Goal: Task Accomplishment & Management: Manage account settings

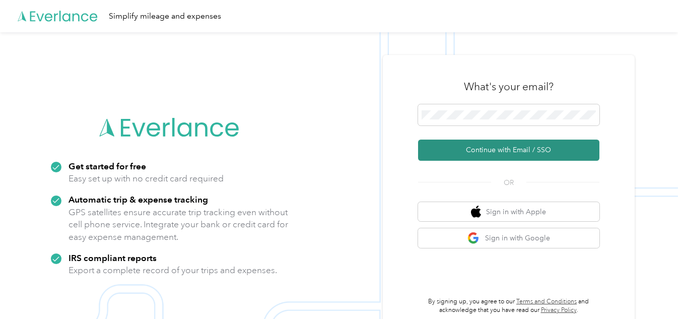
click at [524, 151] on button "Continue with Email / SSO" at bounding box center [508, 149] width 181 height 21
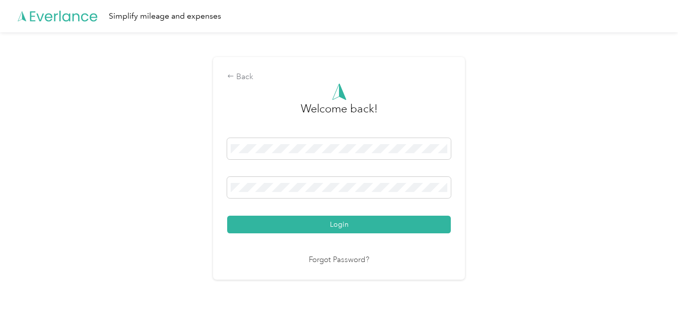
click at [362, 226] on button "Login" at bounding box center [339, 225] width 224 height 18
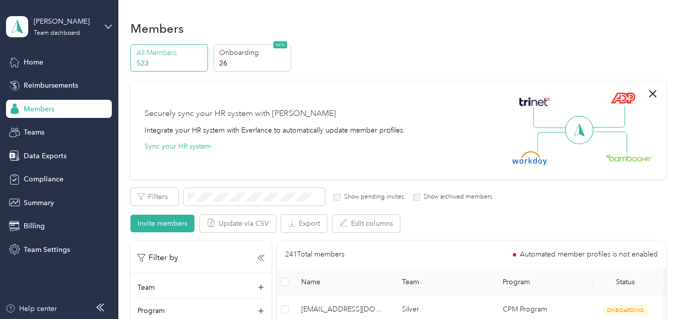
scroll to position [101, 0]
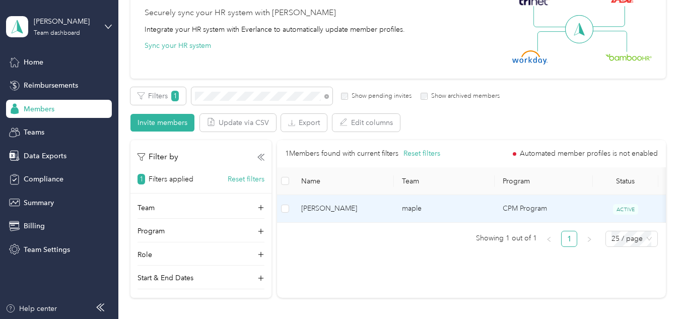
click at [483, 205] on td "maple" at bounding box center [444, 209] width 101 height 28
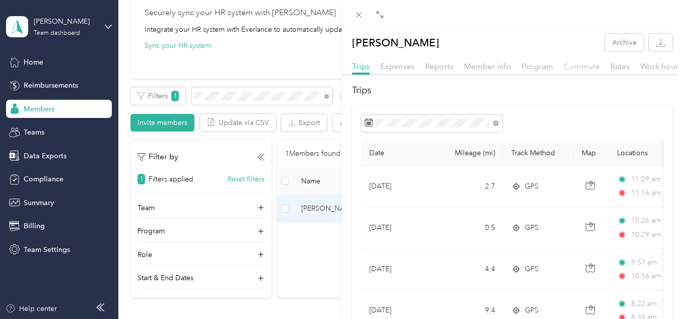
click at [576, 68] on span "Commute" at bounding box center [581, 66] width 36 height 10
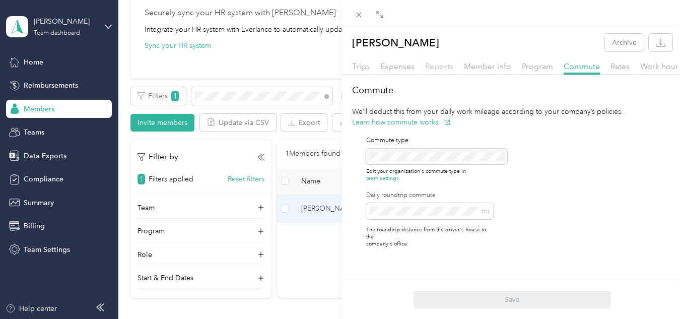
click at [433, 68] on span "Reports" at bounding box center [439, 66] width 28 height 10
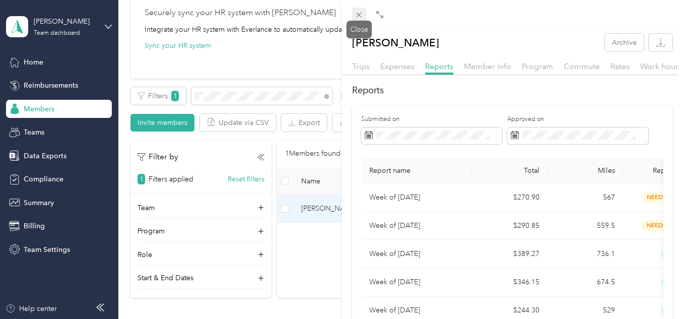
drag, startPoint x: 358, startPoint y: 11, endPoint x: 363, endPoint y: 15, distance: 5.7
click at [358, 11] on icon at bounding box center [358, 15] width 9 height 9
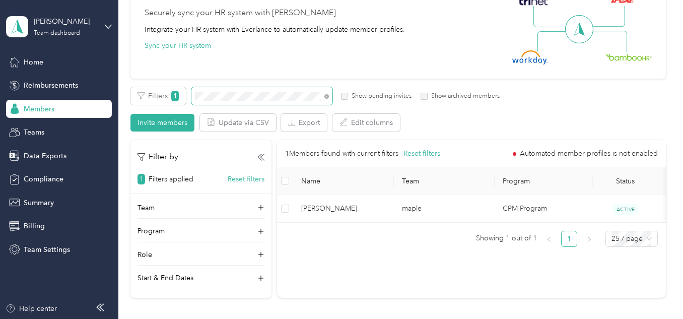
click at [84, 95] on section "[PERSON_NAME] Team dashboard Home Reimbursements Members Teams Data Exports Com…" at bounding box center [339, 159] width 678 height 319
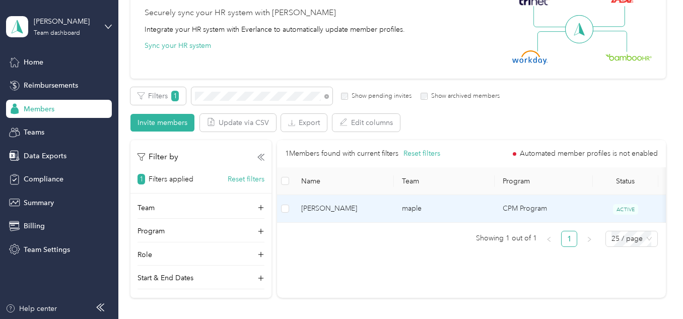
click at [360, 209] on span "[PERSON_NAME]" at bounding box center [343, 208] width 85 height 11
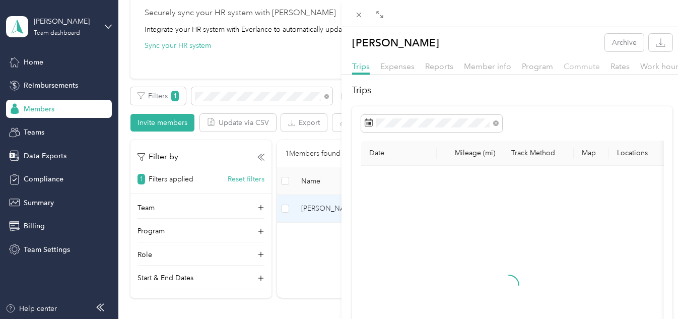
click at [566, 61] on span "Commute" at bounding box center [581, 66] width 36 height 10
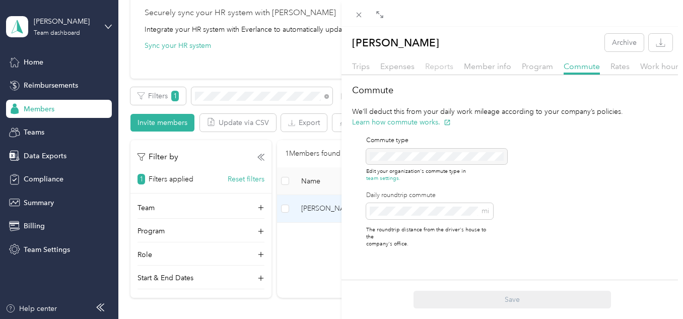
click at [435, 62] on span "Reports" at bounding box center [439, 66] width 28 height 10
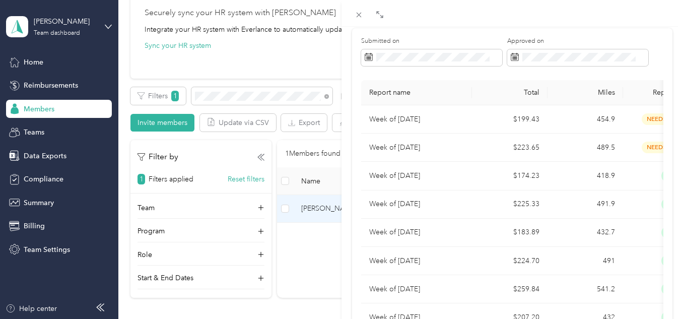
scroll to position [101, 0]
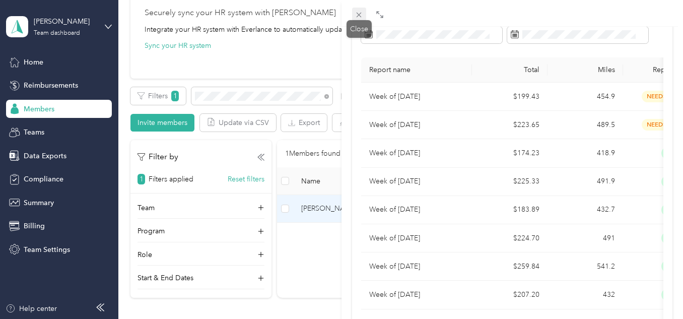
click at [353, 18] on span at bounding box center [359, 15] width 14 height 14
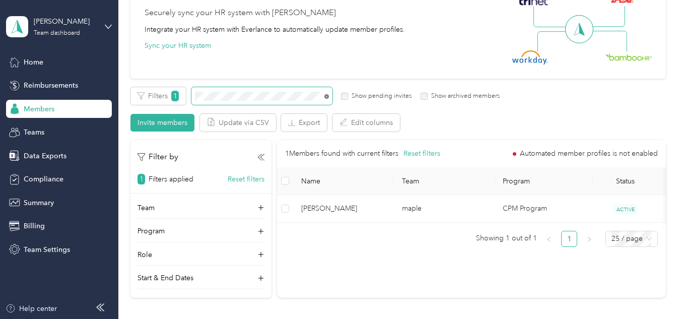
click at [326, 98] on icon at bounding box center [326, 96] width 5 height 5
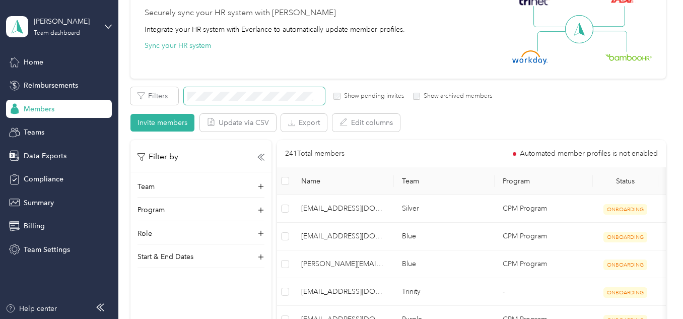
click at [264, 91] on span at bounding box center [254, 96] width 141 height 18
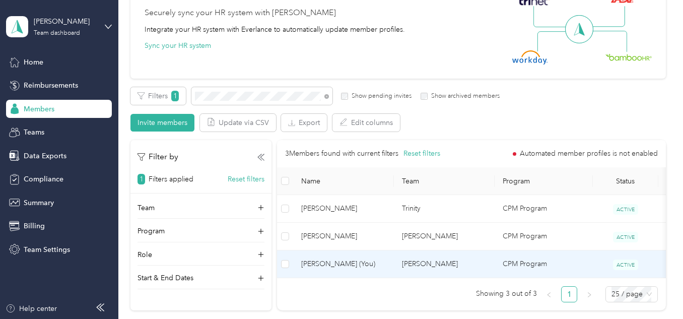
click at [444, 261] on td "[PERSON_NAME]" at bounding box center [444, 264] width 101 height 28
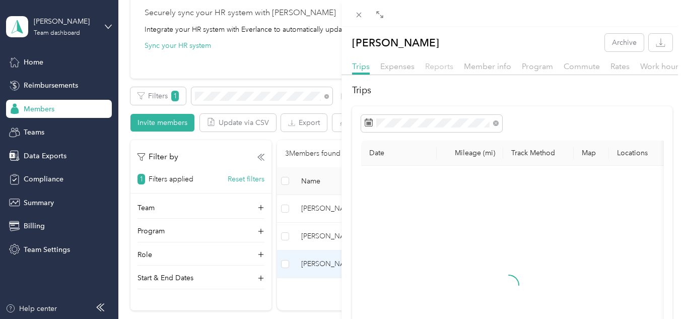
click at [445, 66] on span "Reports" at bounding box center [439, 66] width 28 height 10
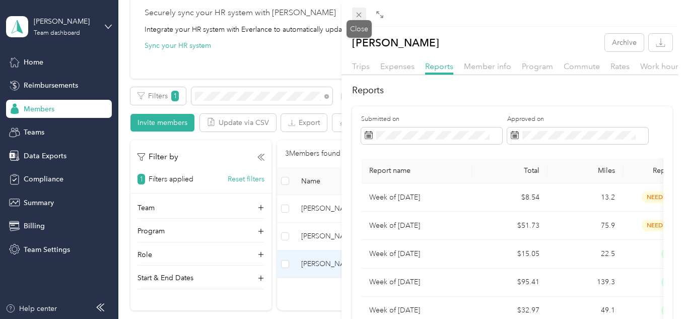
click at [360, 15] on icon at bounding box center [358, 15] width 9 height 9
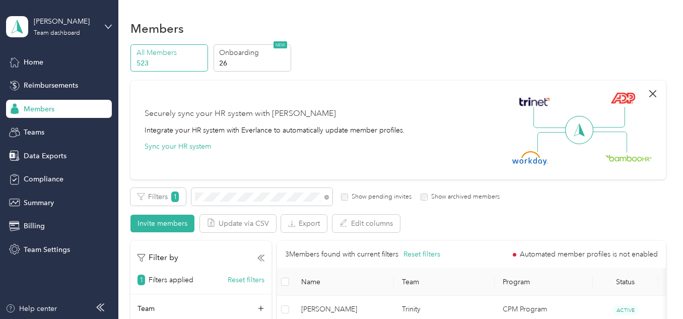
click at [652, 97] on icon "button" at bounding box center [653, 94] width 12 height 12
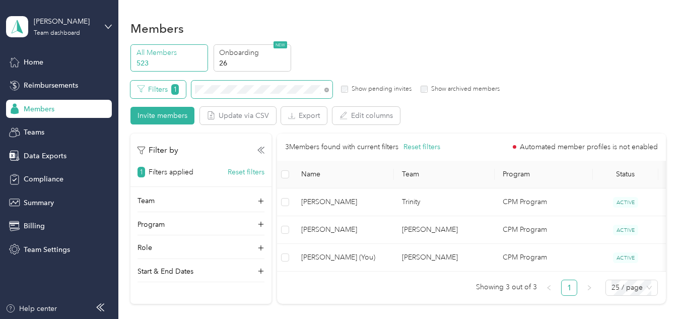
click at [181, 88] on div "Filters 1 Show pending invites Show archived members" at bounding box center [314, 90] width 369 height 18
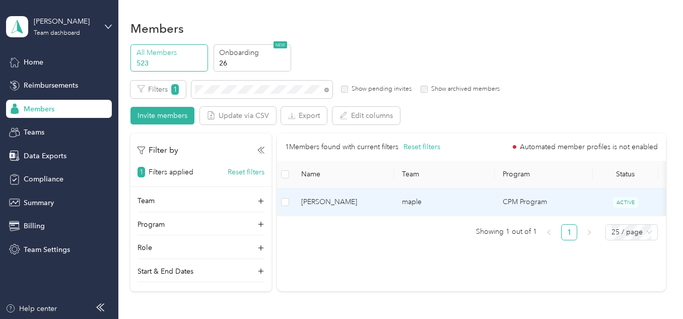
click at [462, 203] on td "maple" at bounding box center [444, 202] width 101 height 28
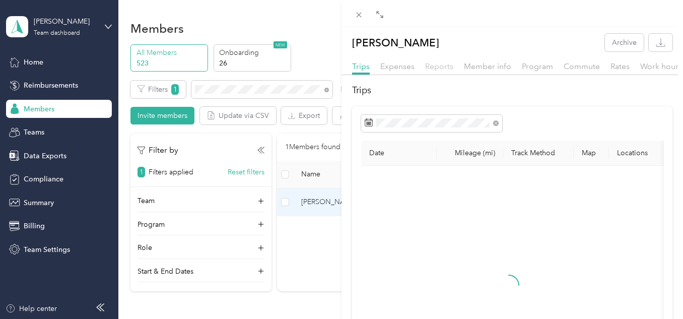
click at [440, 65] on span "Reports" at bounding box center [439, 66] width 28 height 10
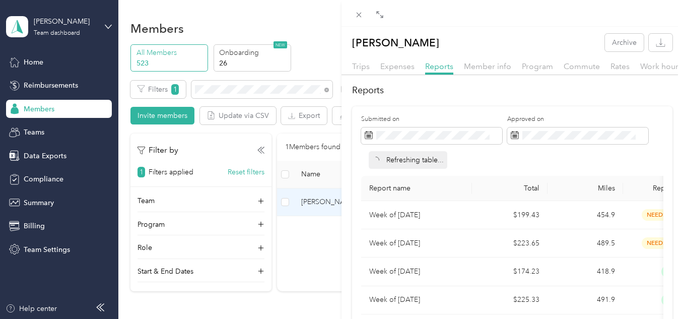
scroll to position [101, 0]
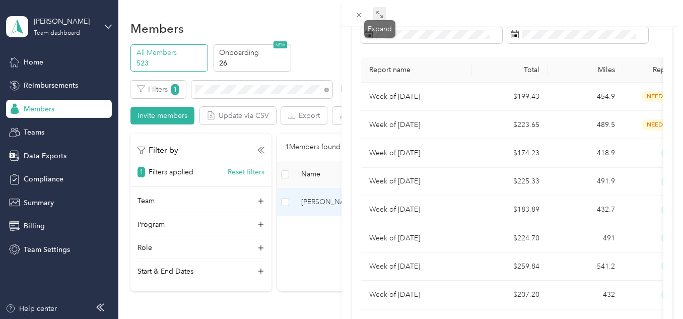
click at [376, 15] on icon at bounding box center [380, 15] width 8 height 8
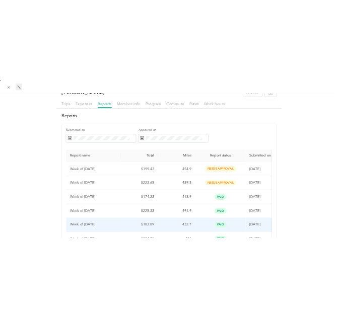
scroll to position [0, 0]
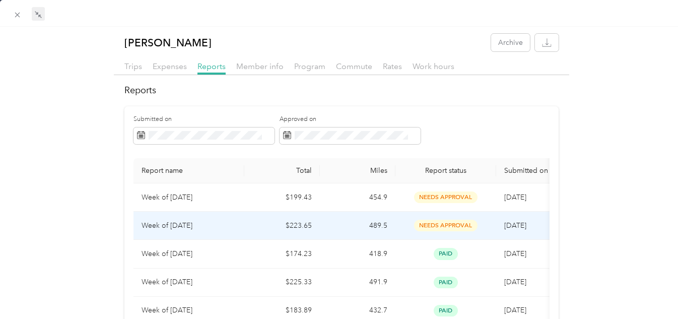
click at [307, 227] on td "$223.65" at bounding box center [282, 225] width 76 height 28
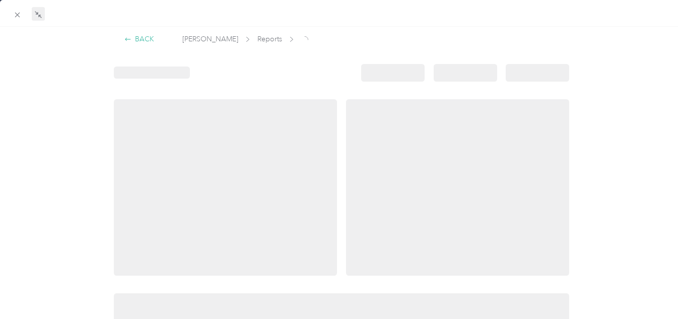
click at [125, 40] on icon at bounding box center [127, 39] width 7 height 7
